Goal: Task Accomplishment & Management: Use online tool/utility

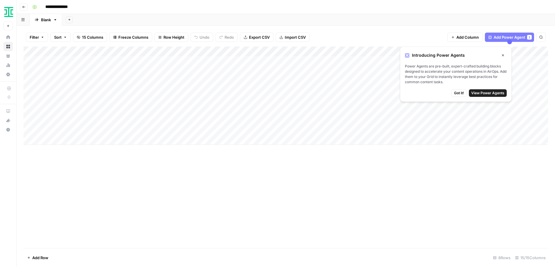
click at [501, 54] on icon "button" at bounding box center [502, 54] width 3 height 3
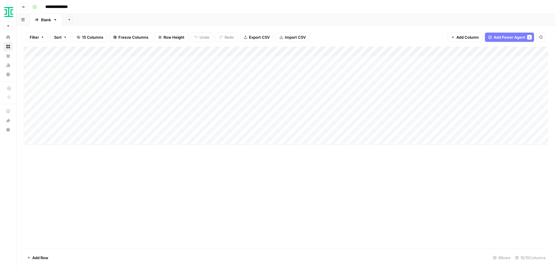
click at [248, 60] on div "Add Column" at bounding box center [286, 96] width 524 height 98
click at [267, 61] on div "Add Column" at bounding box center [286, 96] width 524 height 98
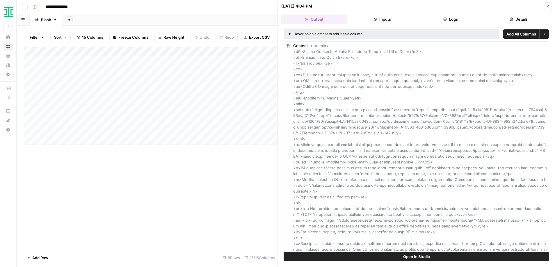
click at [267, 61] on div "Add Column" at bounding box center [151, 96] width 254 height 98
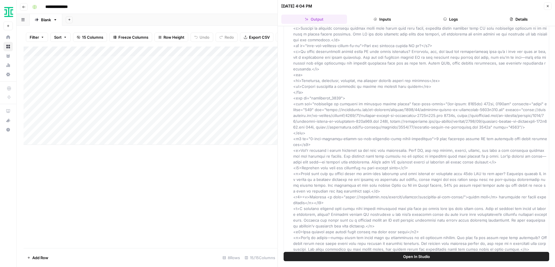
scroll to position [215, 0]
click at [245, 45] on div "Filter Sort 15 Columns Freeze Columns Row Height Undo Redo Export CSV Import CS…" at bounding box center [151, 37] width 254 height 19
click at [234, 165] on div "Add Column" at bounding box center [151, 147] width 254 height 201
click at [549, 7] on icon "button" at bounding box center [547, 5] width 3 height 3
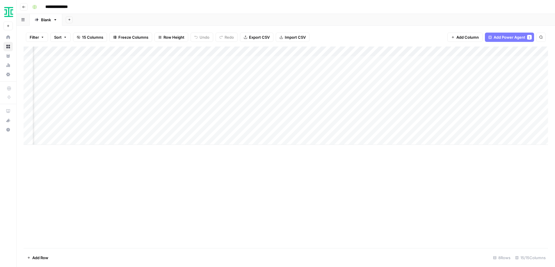
scroll to position [0, 67]
click at [410, 60] on div "Add Column" at bounding box center [286, 96] width 524 height 98
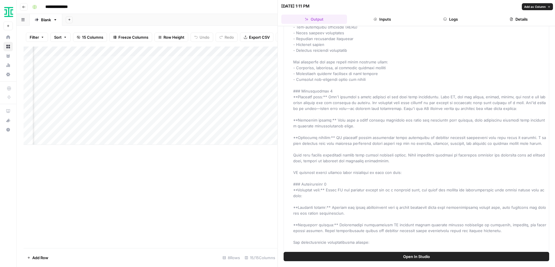
scroll to position [768, 0]
click at [383, 19] on button "Inputs" at bounding box center [382, 19] width 66 height 9
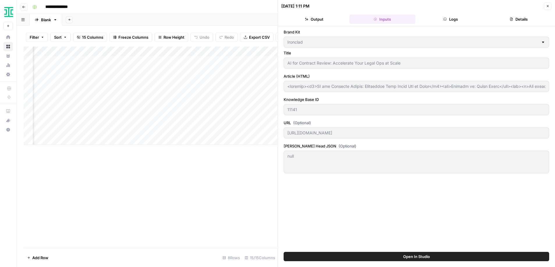
click at [455, 21] on button "Logs" at bounding box center [450, 19] width 66 height 9
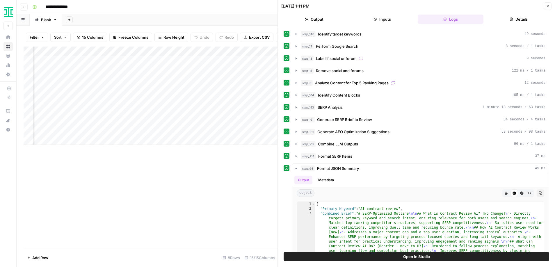
click at [515, 19] on button "Details" at bounding box center [519, 19] width 66 height 9
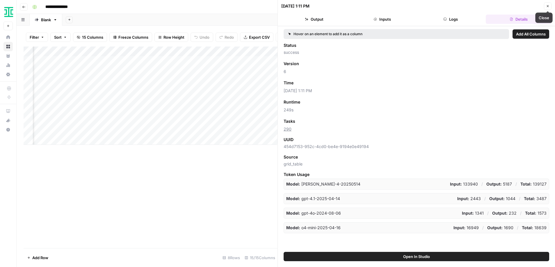
click at [547, 7] on icon "button" at bounding box center [547, 5] width 3 height 3
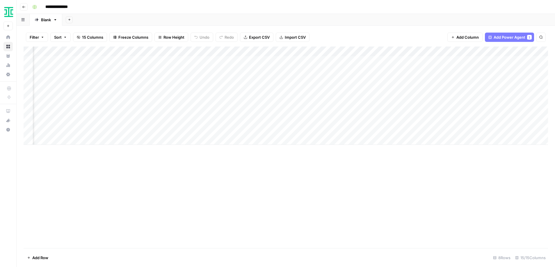
scroll to position [0, 271]
click at [390, 60] on div "Add Column" at bounding box center [286, 96] width 524 height 98
click at [415, 60] on div "Add Column" at bounding box center [286, 96] width 524 height 98
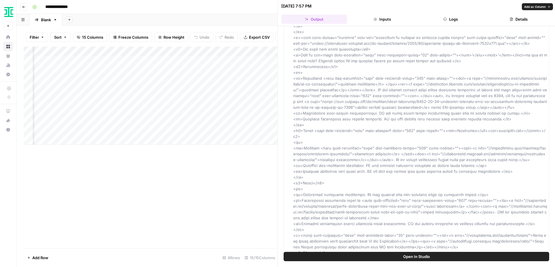
scroll to position [1206, 0]
click at [272, 10] on div "**********" at bounding box center [289, 6] width 519 height 9
click at [547, 6] on icon "button" at bounding box center [547, 5] width 3 height 3
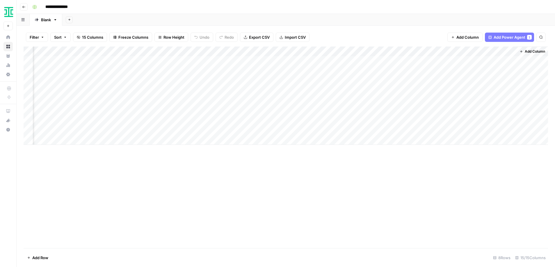
scroll to position [0, 393]
click at [449, 62] on div "Add Column" at bounding box center [286, 96] width 524 height 98
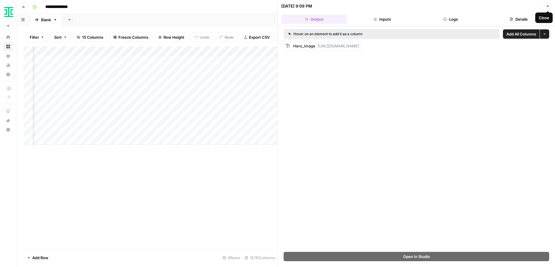
click at [547, 4] on icon "button" at bounding box center [547, 5] width 3 height 3
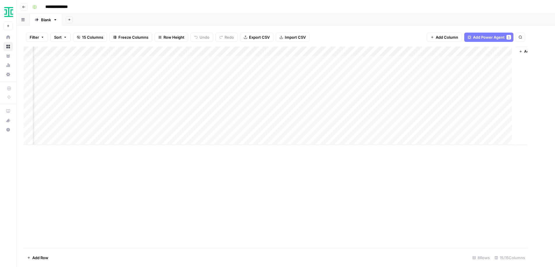
scroll to position [0, 386]
click at [495, 61] on div "Add Column" at bounding box center [286, 96] width 524 height 98
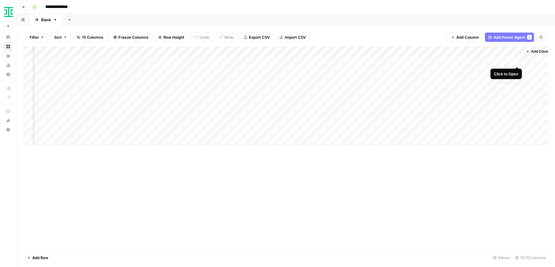
click at [517, 60] on div "Add Column" at bounding box center [286, 96] width 524 height 98
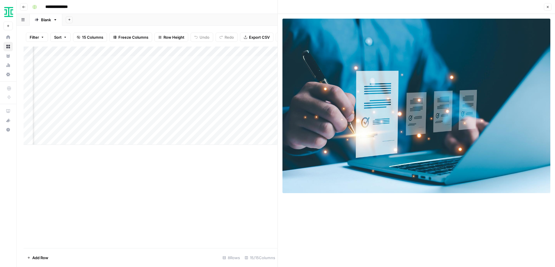
click at [547, 8] on icon "button" at bounding box center [547, 6] width 3 height 3
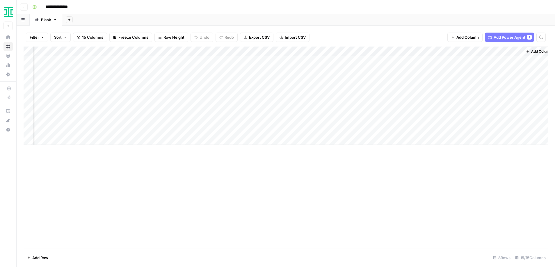
scroll to position [0, 393]
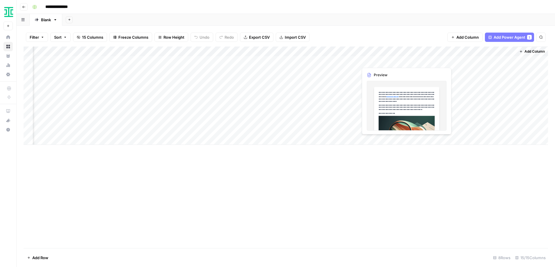
click at [381, 61] on div "Add Column" at bounding box center [286, 96] width 524 height 98
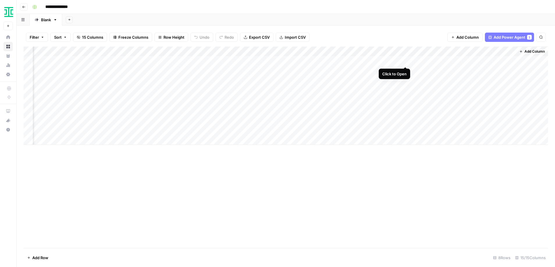
click at [405, 60] on div "Add Column" at bounding box center [286, 96] width 524 height 98
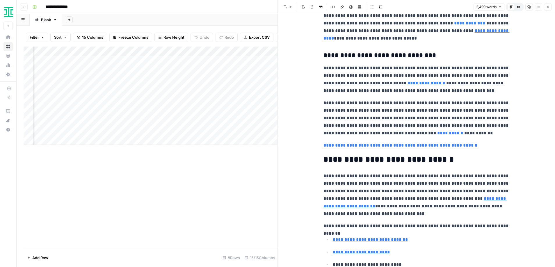
scroll to position [952, 0]
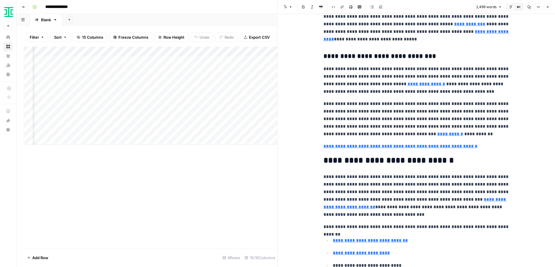
click at [427, 162] on h2 "**********" at bounding box center [416, 160] width 186 height 9
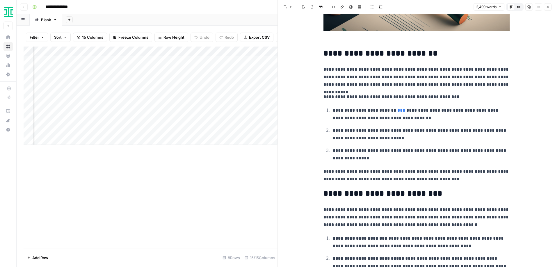
scroll to position [202, 0]
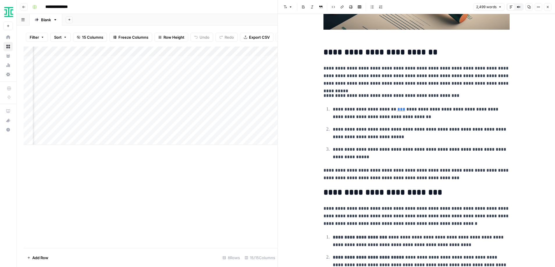
click at [410, 193] on h2 "**********" at bounding box center [416, 192] width 186 height 9
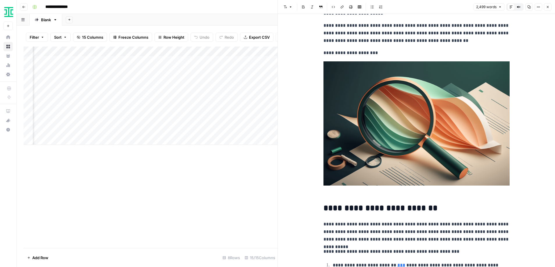
scroll to position [0, 0]
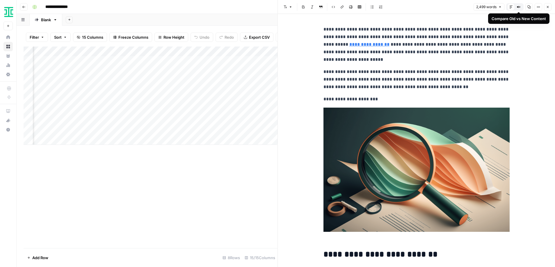
click at [518, 7] on icon "button" at bounding box center [517, 6] width 1 height 1
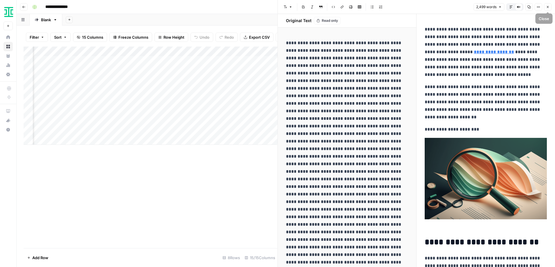
click at [549, 8] on button "Close" at bounding box center [548, 7] width 8 height 8
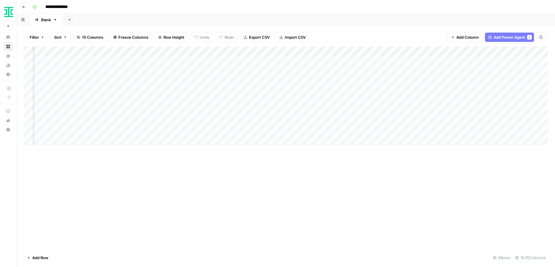
scroll to position [0, 53]
click at [423, 70] on div "Add Column" at bounding box center [286, 96] width 524 height 98
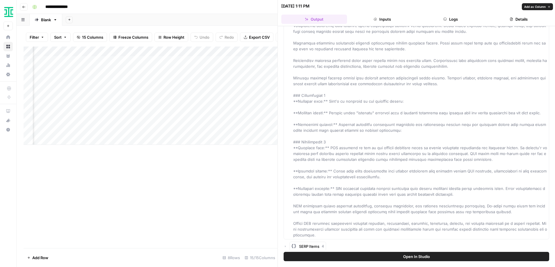
scroll to position [1051, 0]
click at [249, 92] on div "Add Column" at bounding box center [151, 96] width 254 height 98
click at [549, 7] on button "Close" at bounding box center [548, 6] width 8 height 8
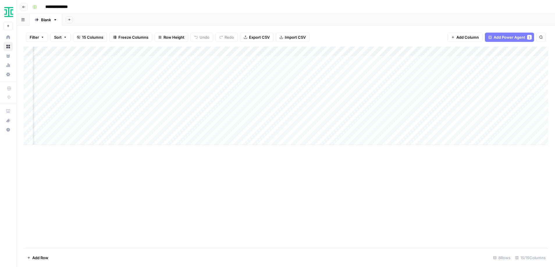
scroll to position [0, 236]
click at [449, 70] on div "Add Column" at bounding box center [286, 96] width 524 height 98
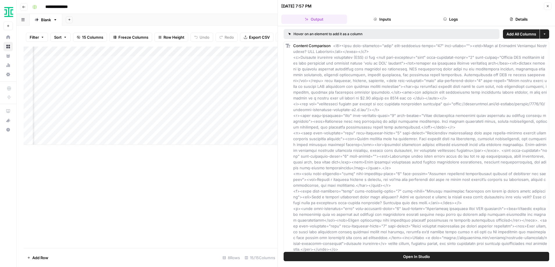
click at [545, 35] on icon "button" at bounding box center [543, 33] width 3 height 3
click at [533, 48] on span "Add as Single Column" at bounding box center [521, 48] width 39 height 6
click at [549, 7] on button "Close" at bounding box center [548, 6] width 8 height 8
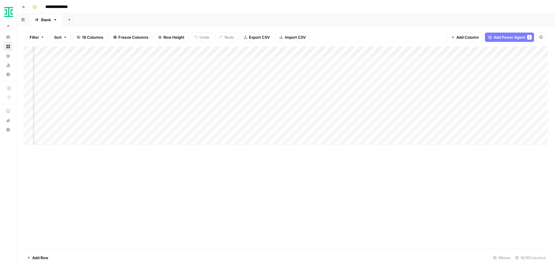
scroll to position [0, 273]
click at [210, 70] on div "Add Column" at bounding box center [286, 96] width 524 height 98
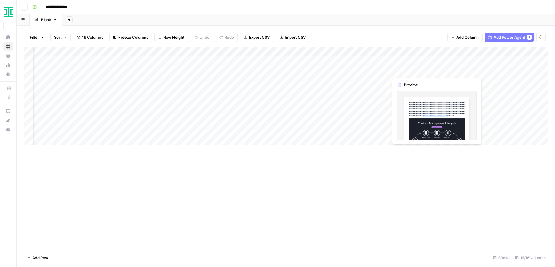
click at [397, 70] on div "Add Column" at bounding box center [286, 96] width 524 height 98
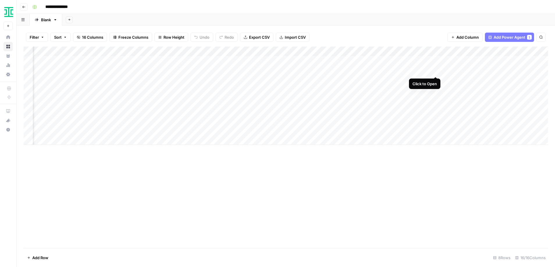
click at [435, 71] on div "Add Column" at bounding box center [286, 96] width 524 height 98
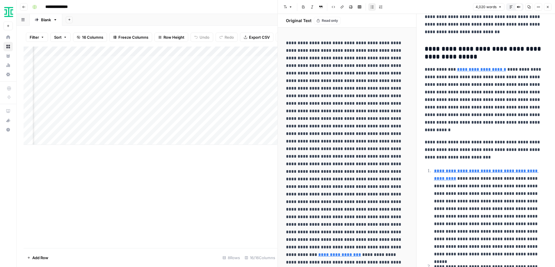
scroll to position [4167, 0]
click at [198, 153] on div "Add Column" at bounding box center [151, 147] width 254 height 201
click at [548, 7] on icon "button" at bounding box center [547, 6] width 3 height 3
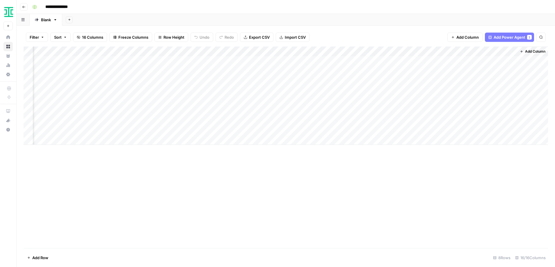
scroll to position [0, 445]
click at [451, 60] on div "Add Column" at bounding box center [286, 96] width 524 height 98
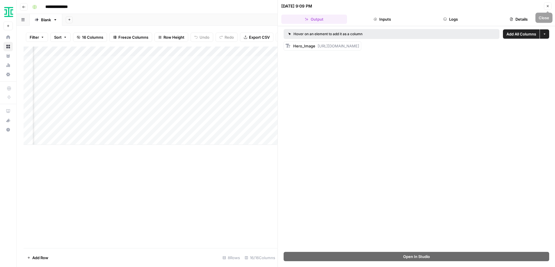
click at [546, 7] on icon "button" at bounding box center [547, 5] width 3 height 3
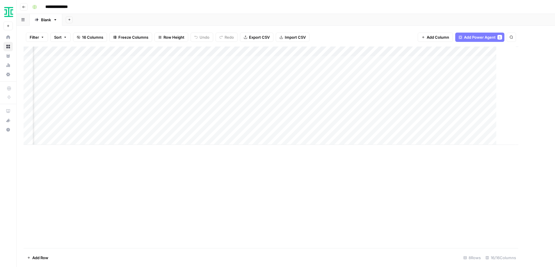
scroll to position [0, 438]
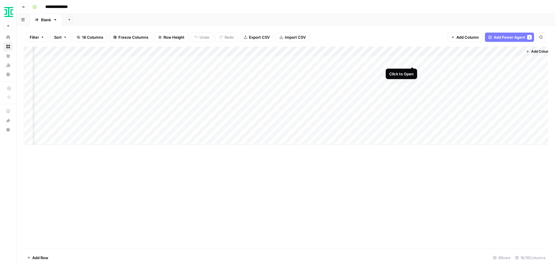
click at [411, 60] on div "Add Column" at bounding box center [286, 96] width 524 height 98
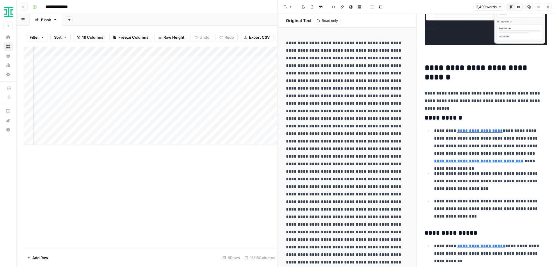
scroll to position [1732, 0]
